Goal: Check status: Check status

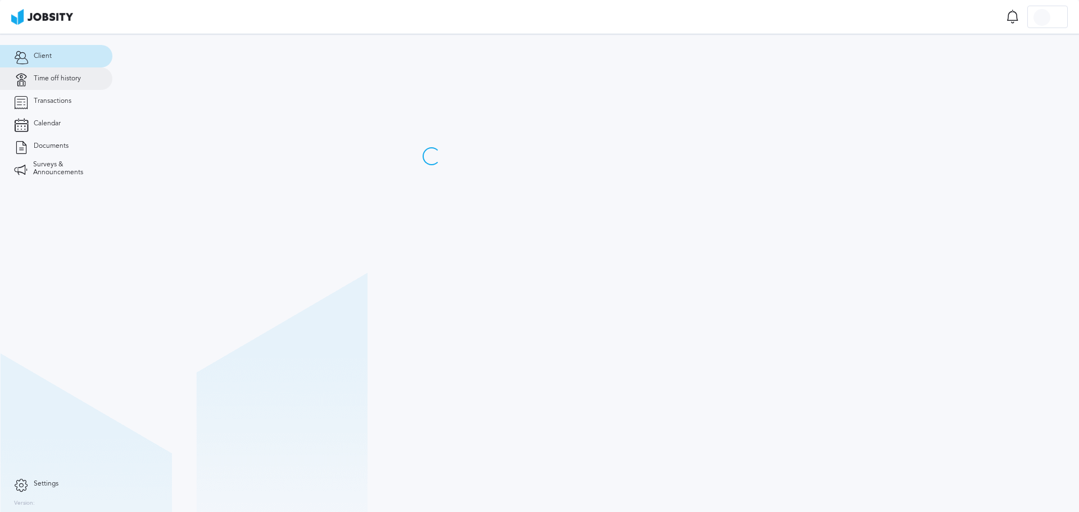
click at [64, 76] on span "Time off history" at bounding box center [57, 79] width 47 height 8
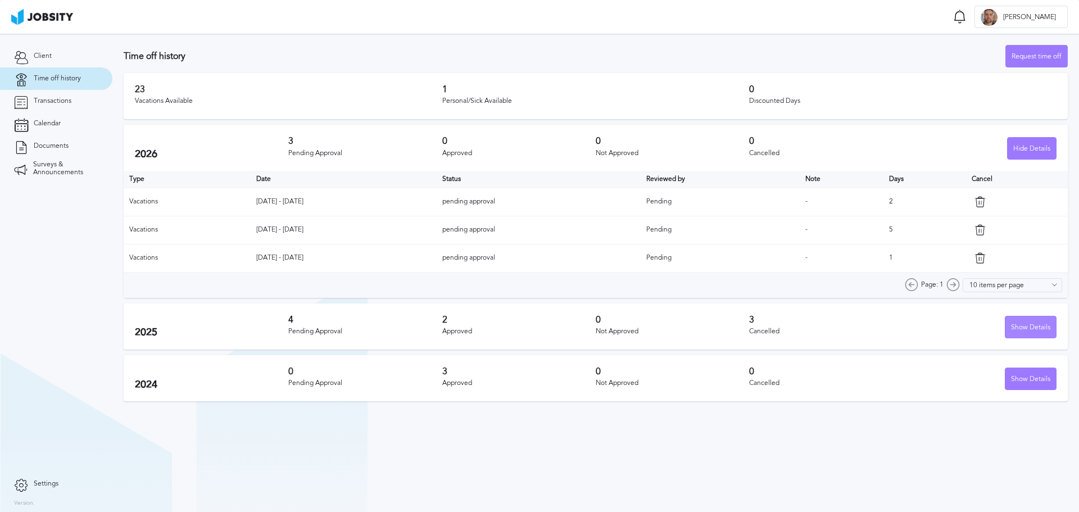
click at [1022, 328] on div "Show Details" at bounding box center [1030, 327] width 51 height 22
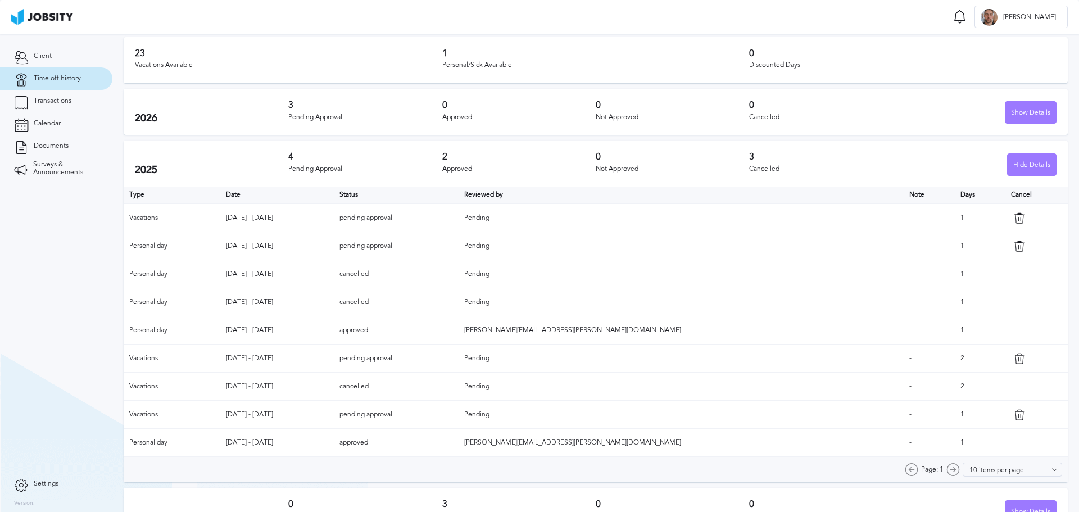
scroll to position [56, 0]
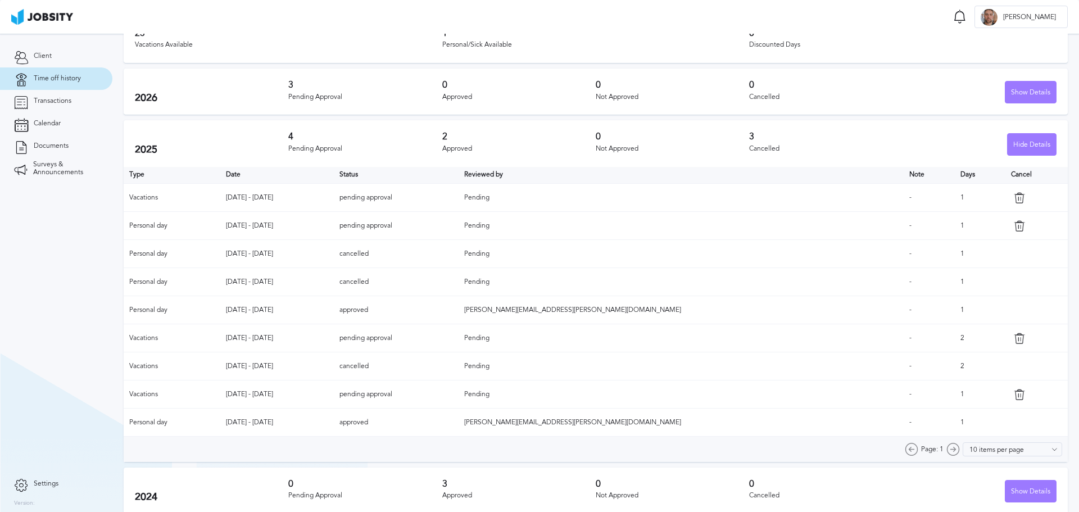
click at [489, 390] on span "Pending" at bounding box center [476, 394] width 25 height 8
click at [678, 354] on td "Pending" at bounding box center [680, 366] width 444 height 28
click at [624, 332] on td "Pending" at bounding box center [680, 338] width 444 height 28
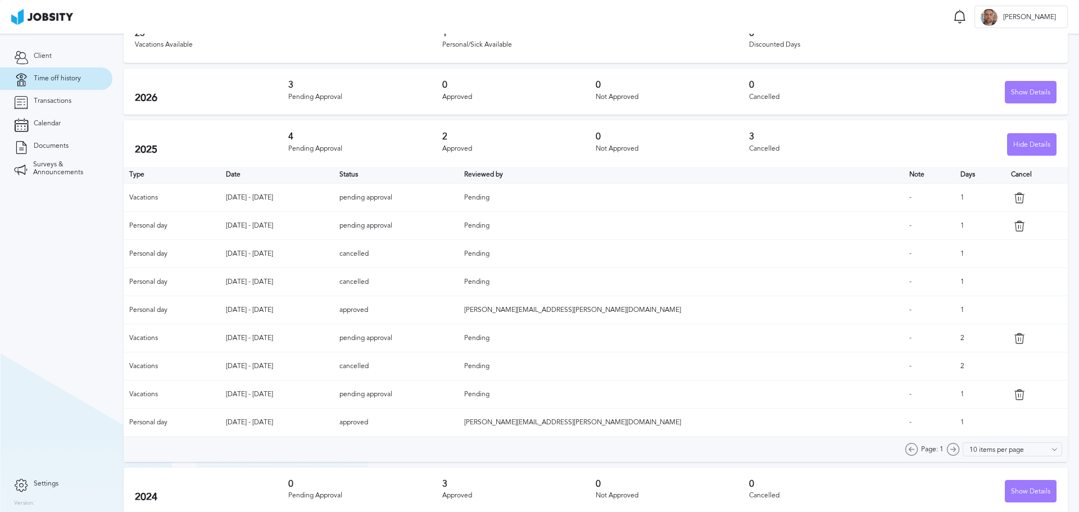
click at [489, 392] on span "Pending" at bounding box center [476, 394] width 25 height 8
click at [489, 334] on span "Pending" at bounding box center [476, 338] width 25 height 8
click at [489, 222] on span "Pending" at bounding box center [476, 225] width 25 height 8
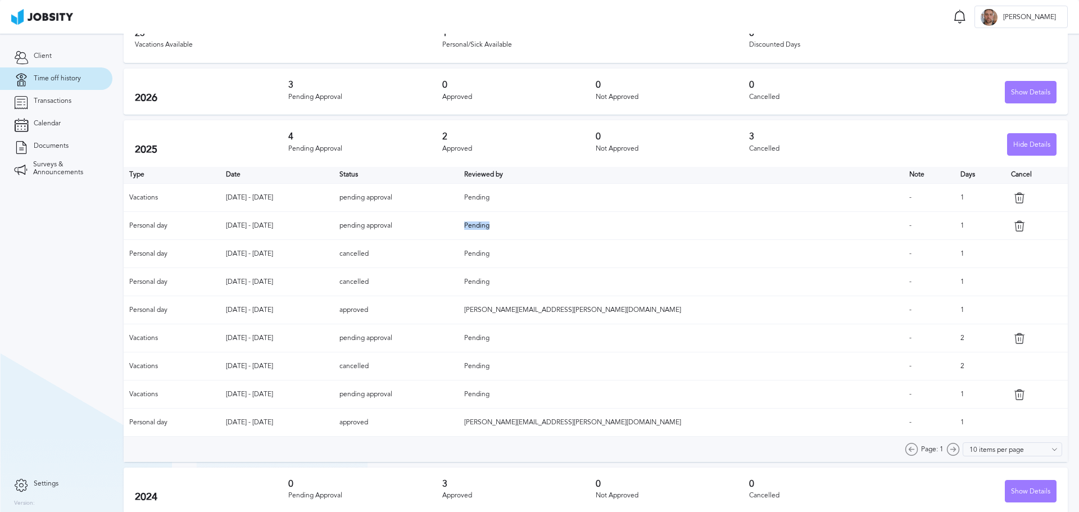
click at [489, 222] on span "Pending" at bounding box center [476, 225] width 25 height 8
click at [489, 195] on span "Pending" at bounding box center [476, 197] width 25 height 8
click at [624, 245] on td "Pending" at bounding box center [680, 254] width 444 height 28
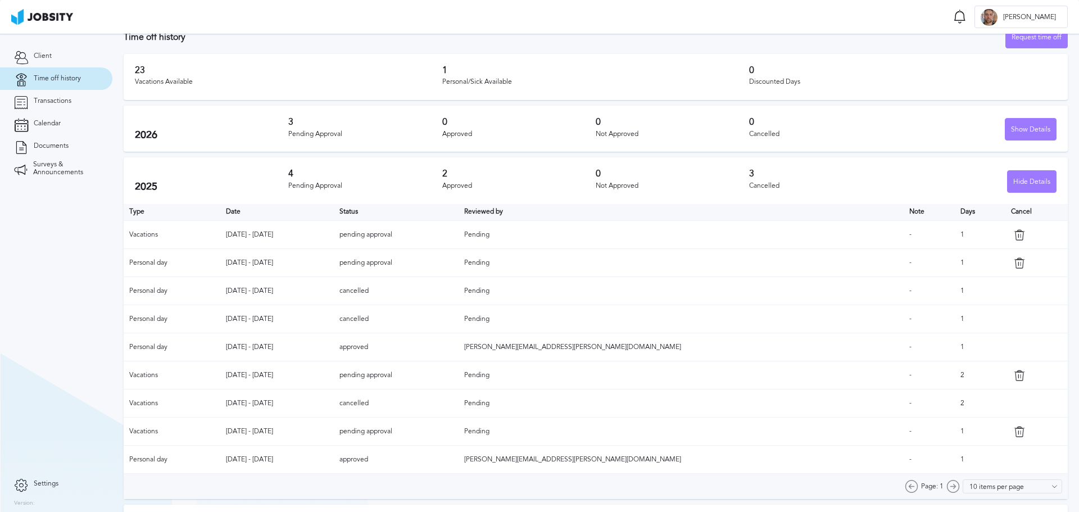
scroll to position [0, 0]
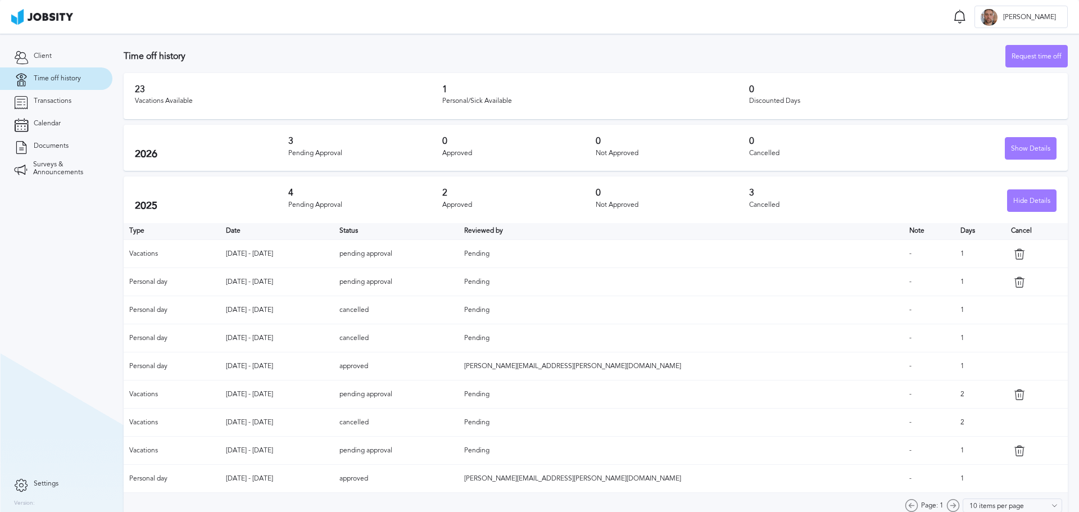
click at [146, 251] on td "Vacations" at bounding box center [172, 254] width 97 height 28
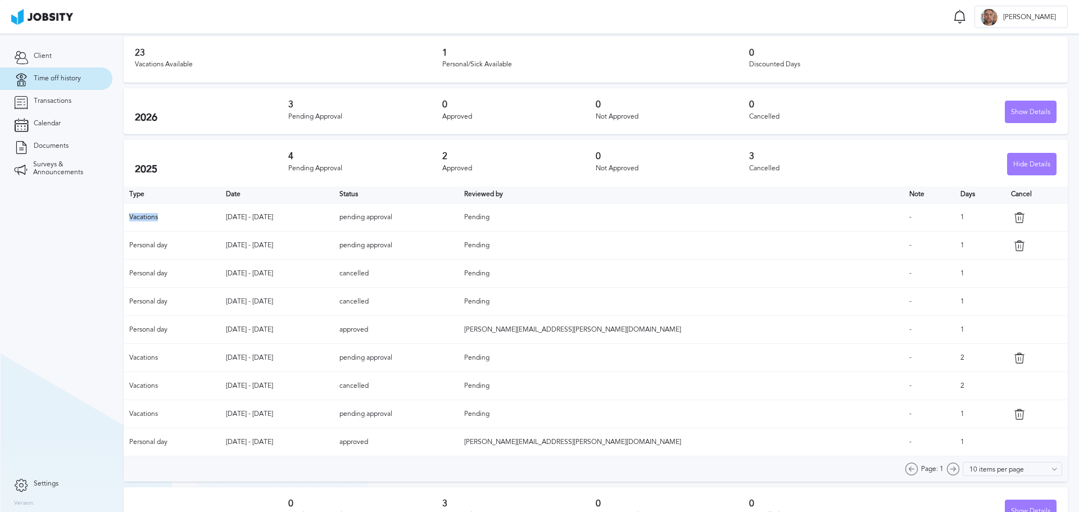
scroll to position [56, 0]
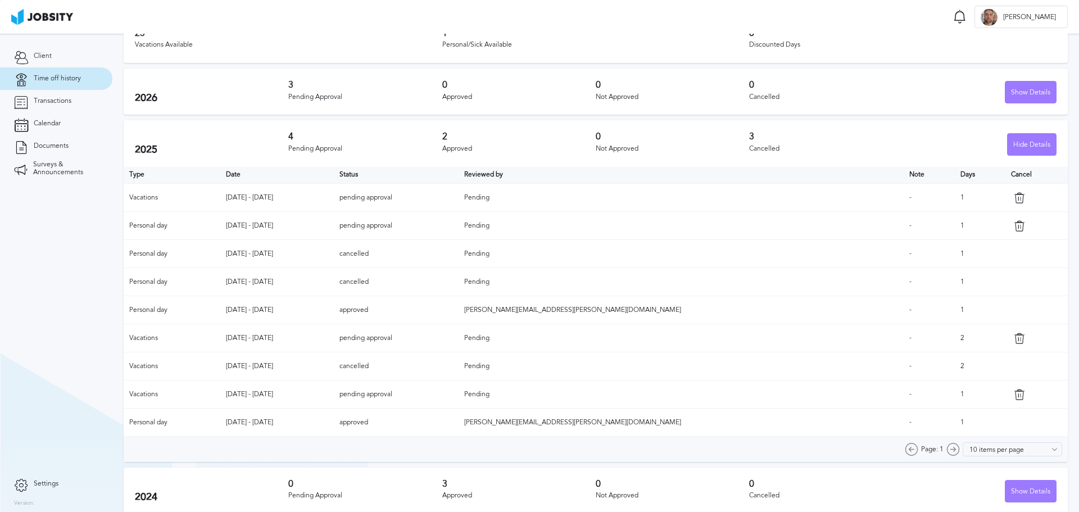
click at [148, 337] on td "Vacations" at bounding box center [172, 338] width 97 height 28
click at [148, 392] on td "Vacations" at bounding box center [172, 394] width 97 height 28
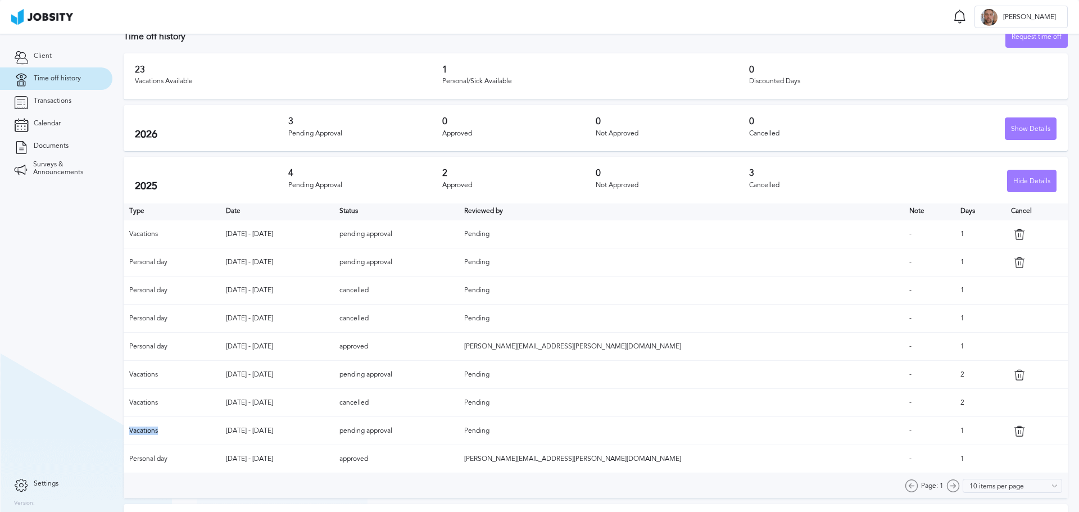
scroll to position [0, 0]
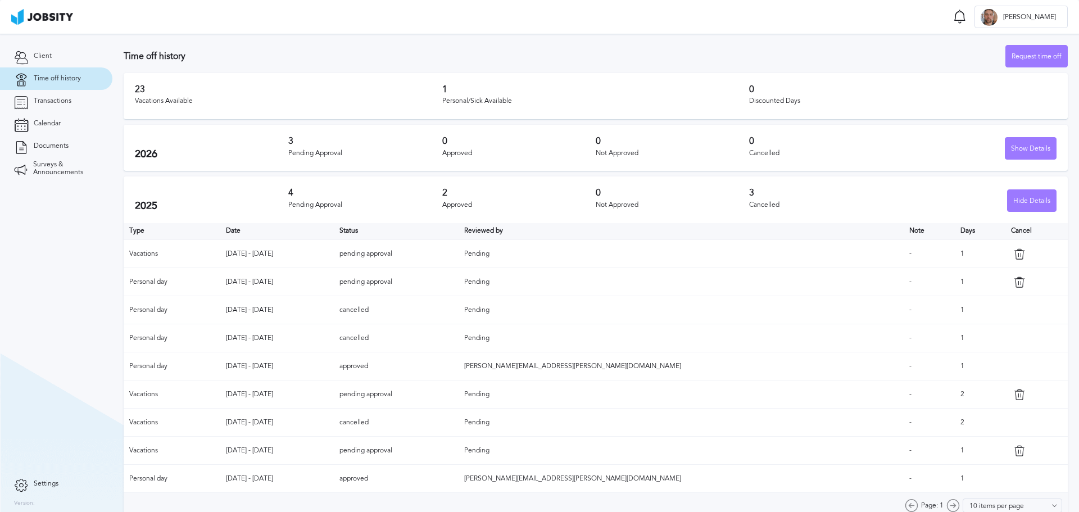
click at [334, 253] on td "[DATE] - [DATE]" at bounding box center [277, 254] width 114 height 28
click at [1030, 195] on div "Hide Details" at bounding box center [1031, 201] width 48 height 22
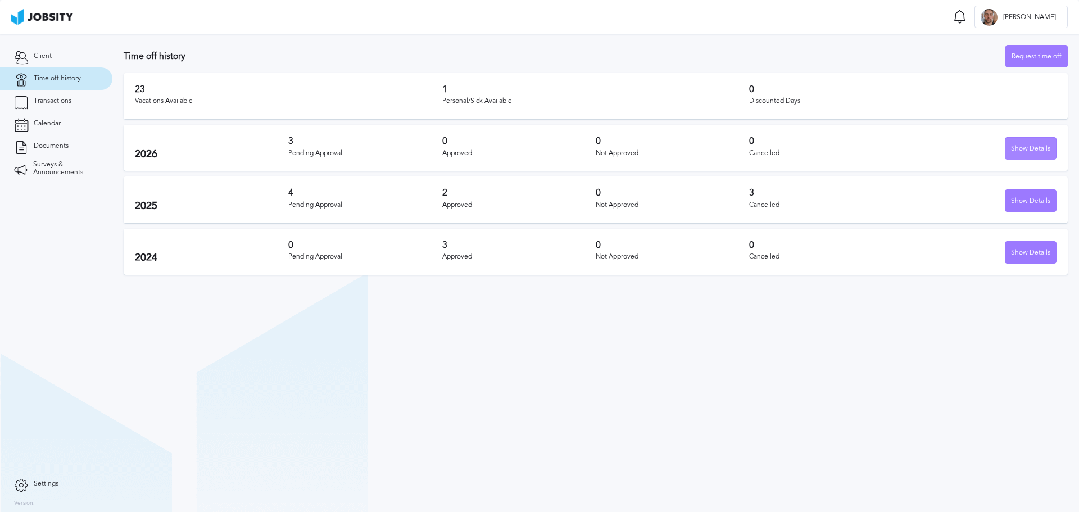
click at [1026, 147] on div "Show Details" at bounding box center [1030, 149] width 51 height 22
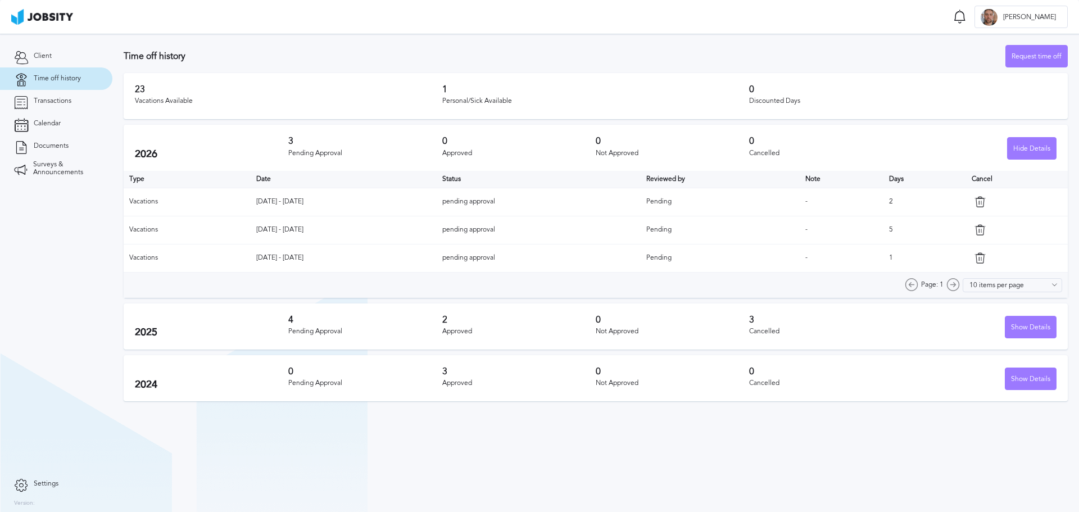
click at [899, 229] on td "5" at bounding box center [924, 230] width 82 height 28
click at [901, 199] on td "2" at bounding box center [924, 202] width 82 height 28
drag, startPoint x: 903, startPoint y: 260, endPoint x: 530, endPoint y: 213, distance: 375.9
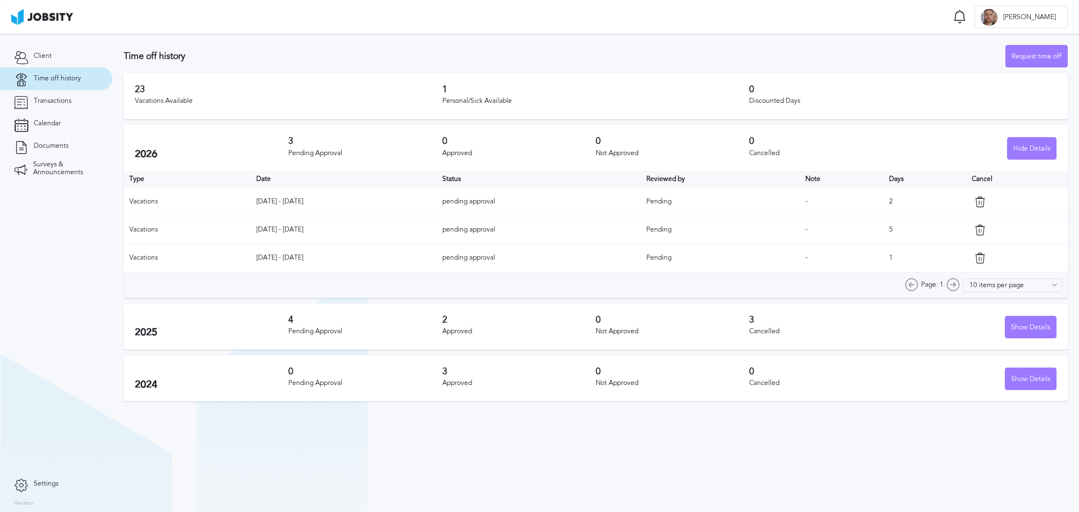
click at [902, 260] on td "1" at bounding box center [924, 258] width 82 height 28
